Goal: Obtain resource: Download file/media

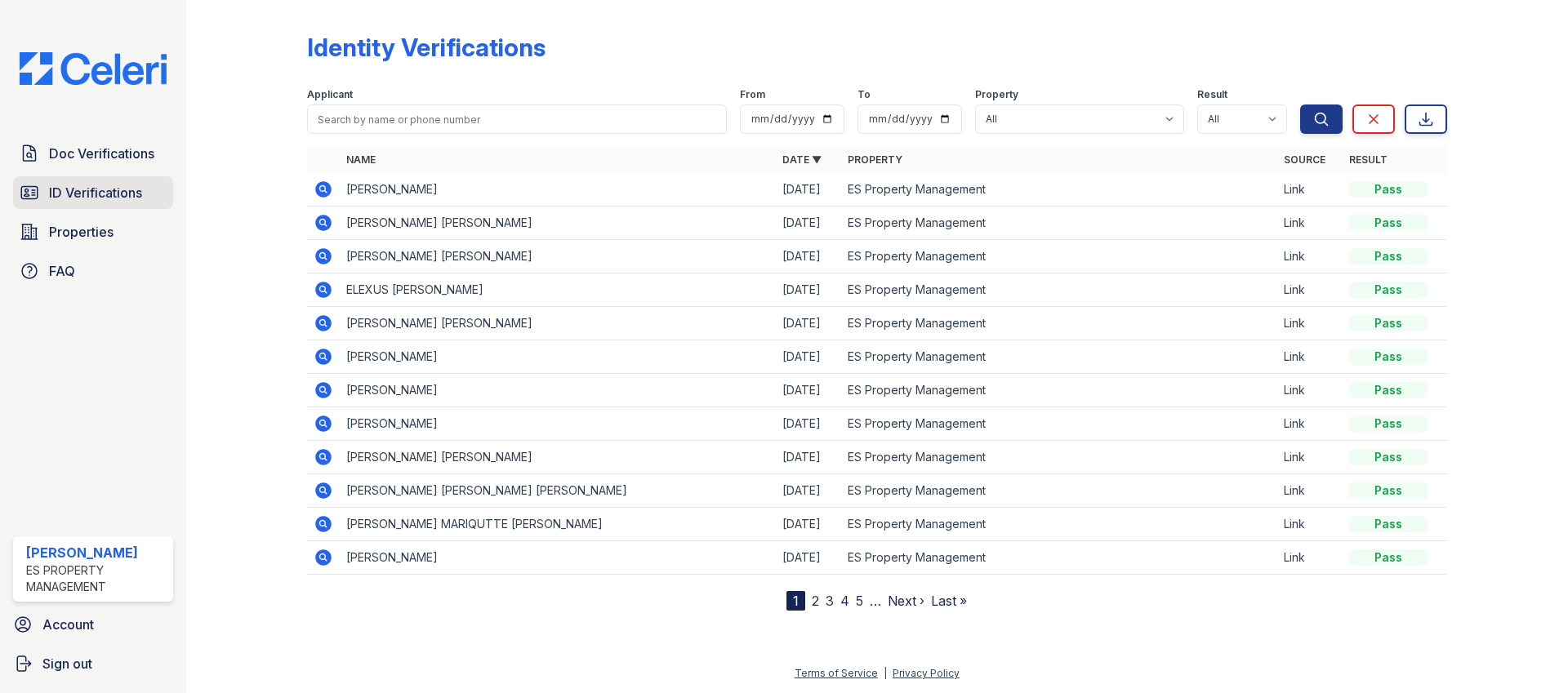
click at [101, 176] on link "ID Verifications" at bounding box center [93, 193] width 160 height 32
click at [99, 193] on span "ID Verifications" at bounding box center [95, 192] width 93 height 20
click at [321, 189] on icon at bounding box center [321, 188] width 4 height 4
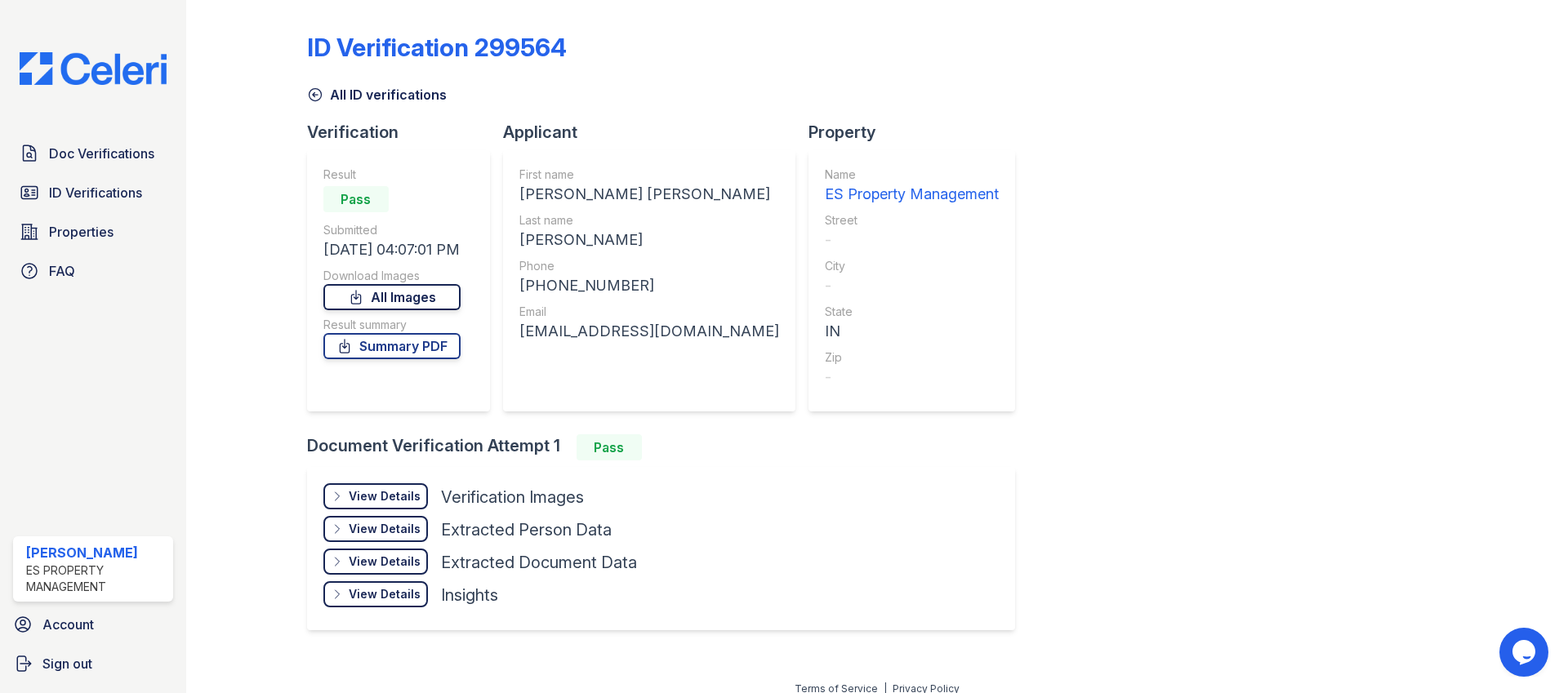
click at [408, 299] on link "All Images" at bounding box center [391, 297] width 137 height 26
click at [115, 169] on link "Doc Verifications" at bounding box center [93, 153] width 160 height 32
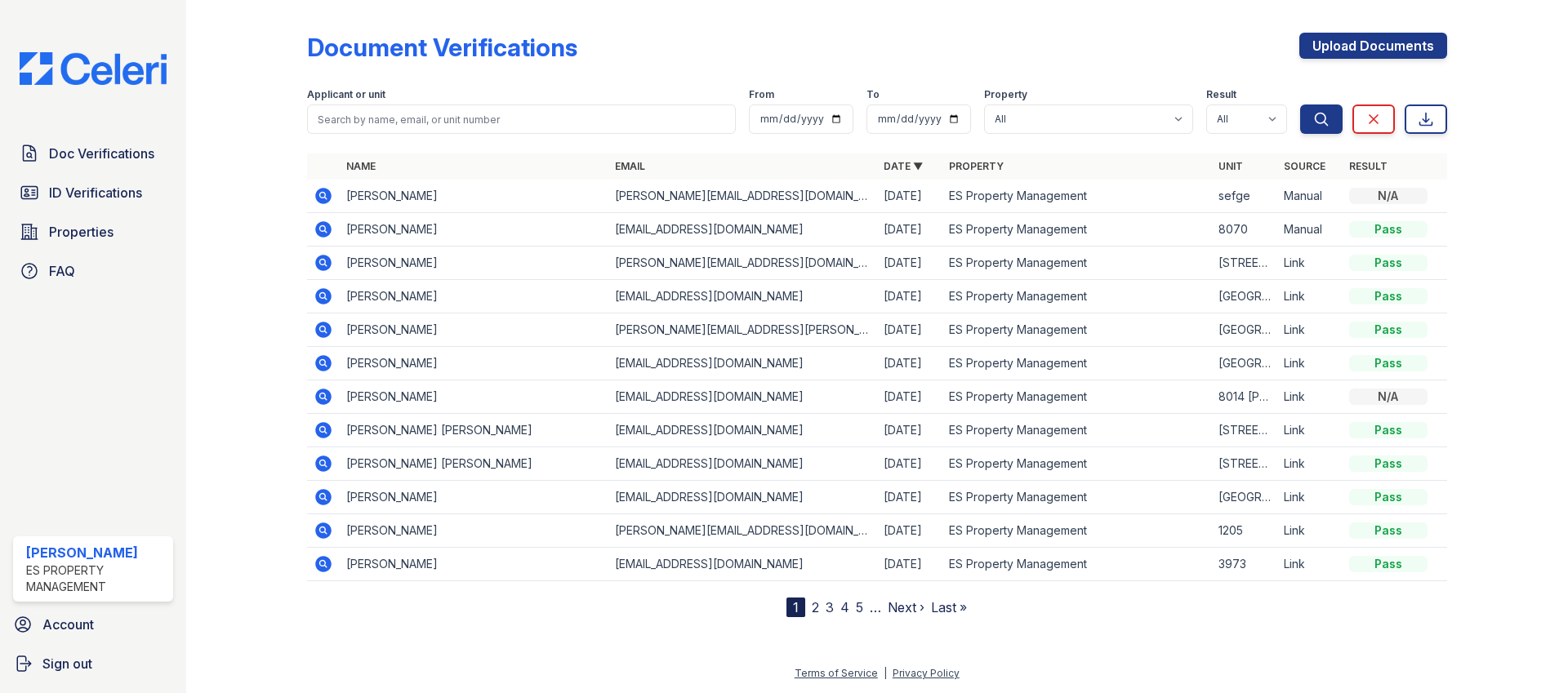
click at [317, 232] on icon at bounding box center [323, 229] width 16 height 16
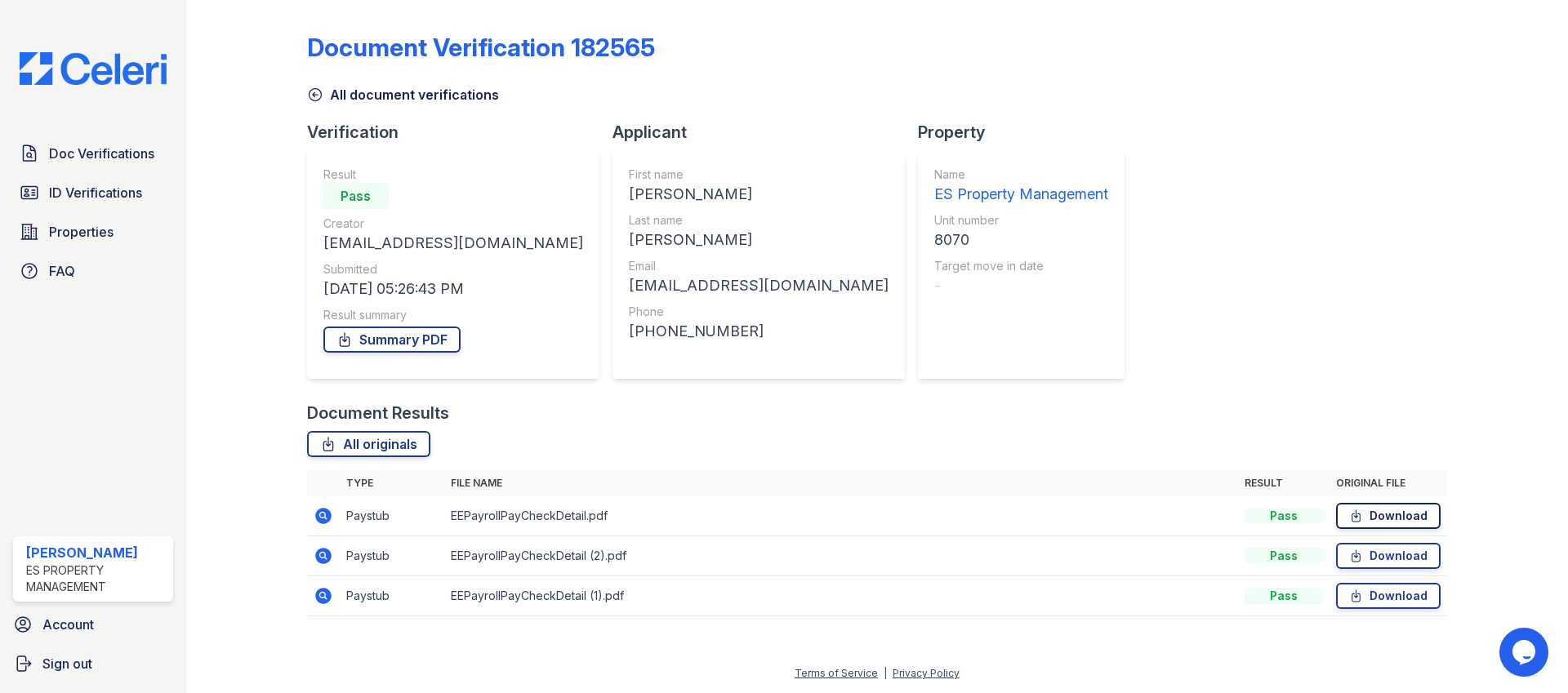
click at [1390, 520] on link "Download" at bounding box center [1388, 516] width 105 height 26
click at [1388, 559] on link "Download" at bounding box center [1388, 556] width 105 height 26
click at [1388, 603] on link "Download" at bounding box center [1388, 596] width 105 height 26
click at [433, 328] on link "Summary PDF" at bounding box center [391, 339] width 137 height 26
